Goal: Check status: Check status

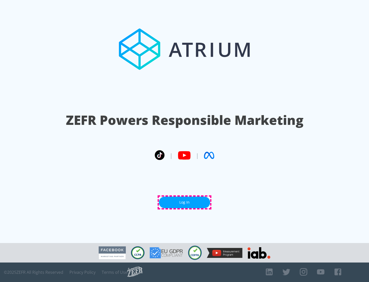
click at [185, 202] on link "Log In" at bounding box center [184, 203] width 51 height 12
